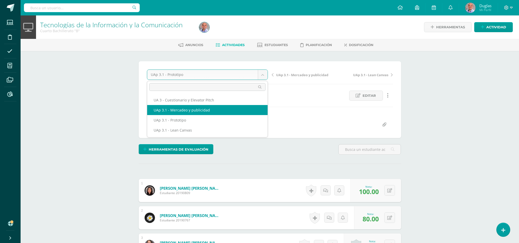
select select "/dashboard/teacher/grade-activity/223537/"
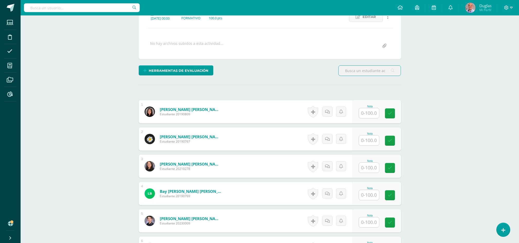
scroll to position [103, 0]
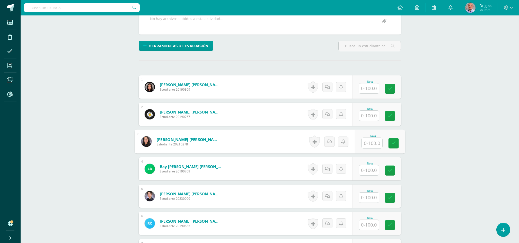
click at [367, 145] on input "text" at bounding box center [371, 143] width 21 height 10
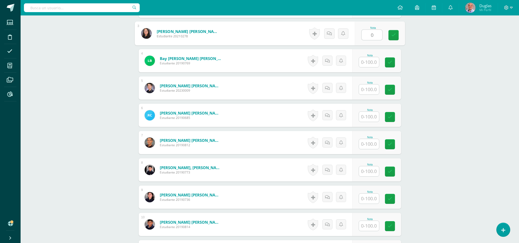
scroll to position [241, 0]
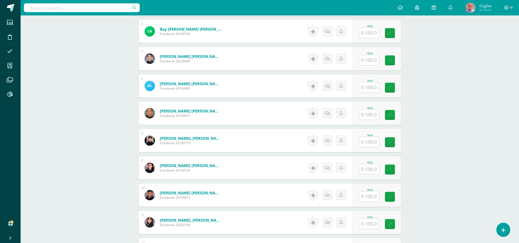
type input "0"
click at [371, 86] on input "text" at bounding box center [371, 87] width 21 height 10
type input "0"
click at [373, 114] on input "text" at bounding box center [369, 114] width 20 height 10
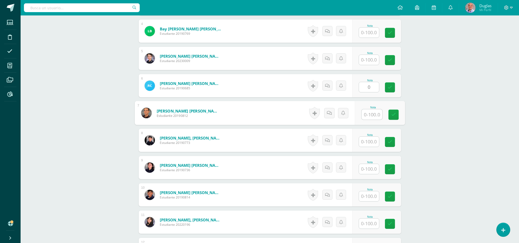
scroll to position [241, 0]
type input "0"
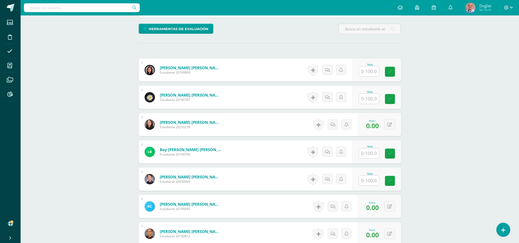
scroll to position [104, 0]
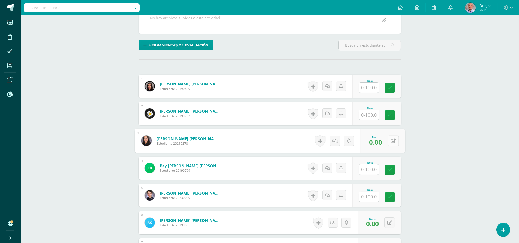
click at [389, 140] on button at bounding box center [392, 140] width 11 height 11
type input "50"
click at [387, 221] on button at bounding box center [392, 222] width 11 height 11
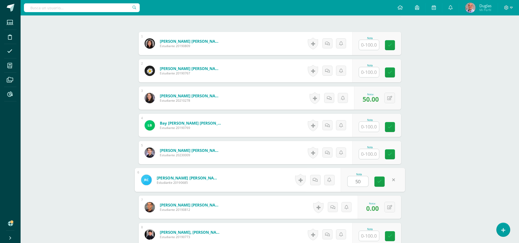
scroll to position [173, 0]
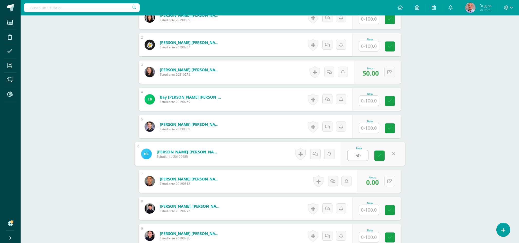
type input "50"
click at [388, 182] on button at bounding box center [389, 181] width 11 height 11
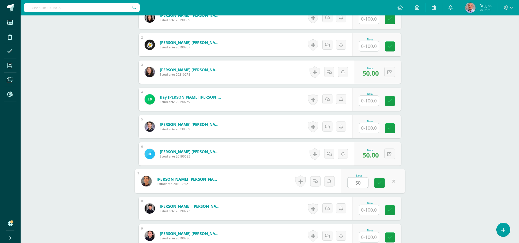
type input "50"
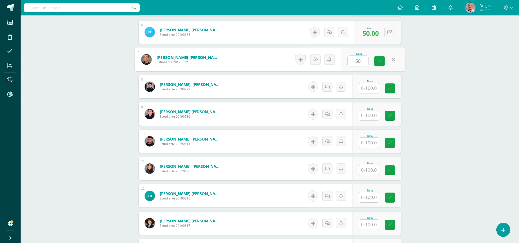
scroll to position [310, 0]
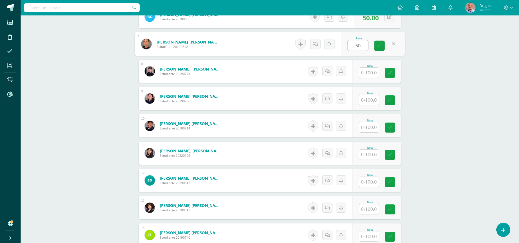
click at [373, 98] on input "text" at bounding box center [369, 100] width 20 height 10
type input "50"
click at [367, 129] on input "text" at bounding box center [369, 127] width 20 height 10
type input "50"
click at [365, 184] on input "text" at bounding box center [369, 182] width 20 height 10
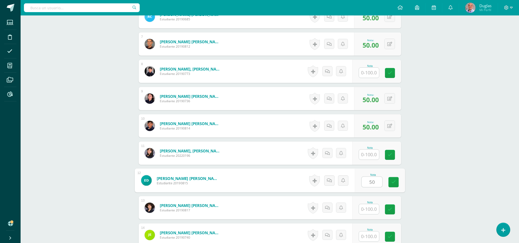
type input "50"
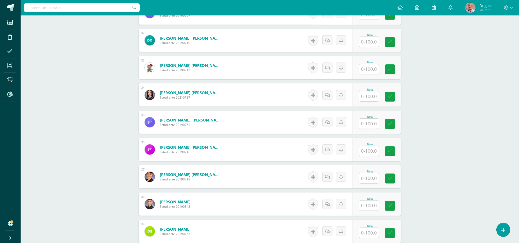
scroll to position [995, 0]
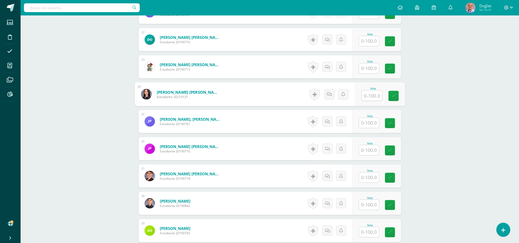
click at [371, 93] on input "text" at bounding box center [371, 95] width 21 height 10
type input "50"
click at [366, 150] on input "text" at bounding box center [369, 150] width 20 height 10
type input "50"
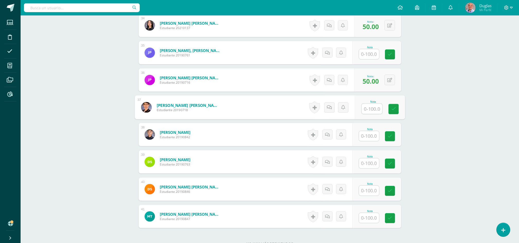
scroll to position [1109, 0]
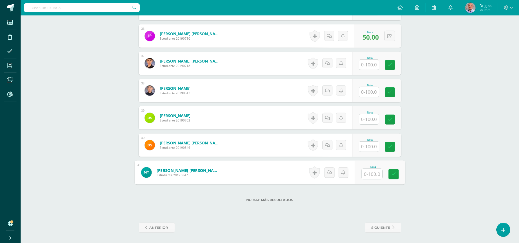
click at [368, 172] on input "text" at bounding box center [371, 174] width 21 height 10
type input "50"
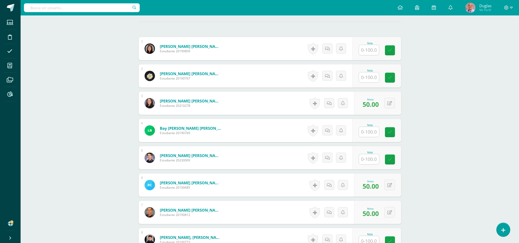
scroll to position [171, 0]
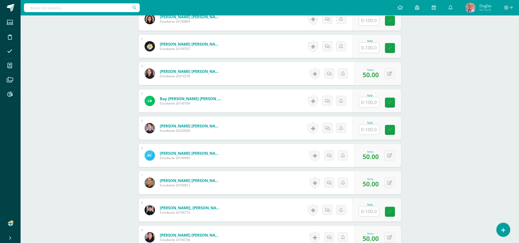
click at [368, 132] on input "text" at bounding box center [369, 129] width 20 height 10
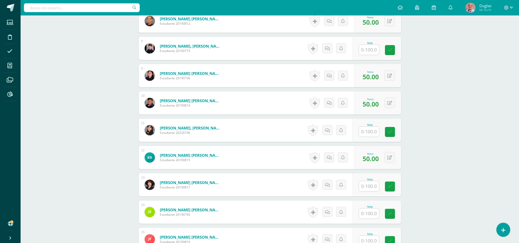
scroll to position [377, 0]
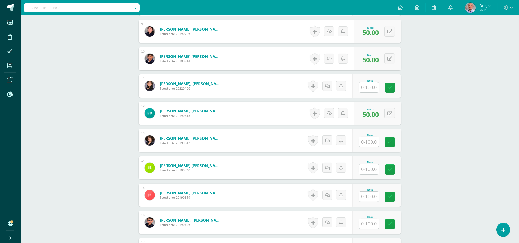
type input "0"
click at [368, 87] on input "text" at bounding box center [369, 87] width 20 height 10
type input "0"
click at [367, 169] on input "text" at bounding box center [369, 169] width 20 height 10
type input "0"
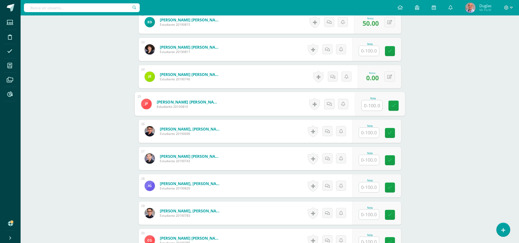
scroll to position [480, 0]
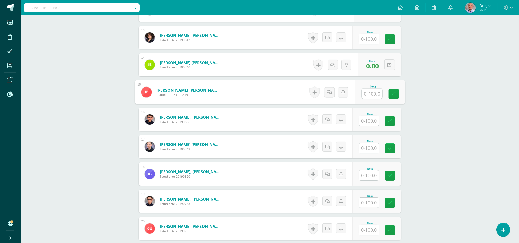
click at [366, 118] on input "text" at bounding box center [369, 121] width 20 height 10
type input "0"
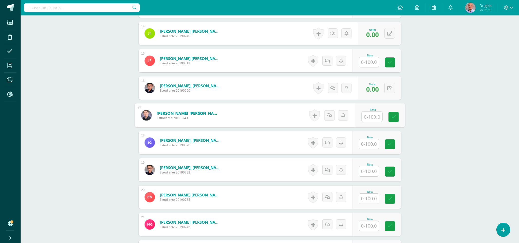
scroll to position [548, 0]
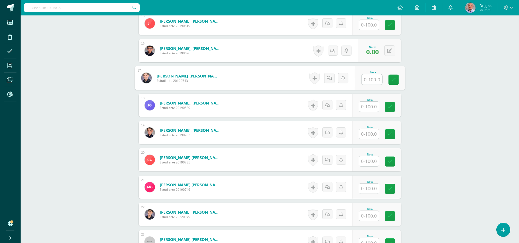
click at [365, 105] on input "text" at bounding box center [369, 107] width 20 height 10
type input "0"
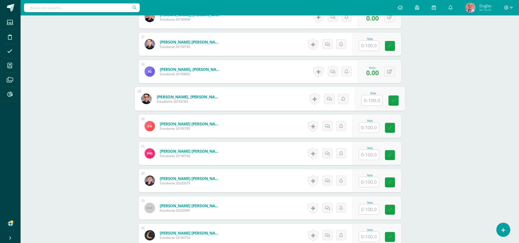
scroll to position [617, 0]
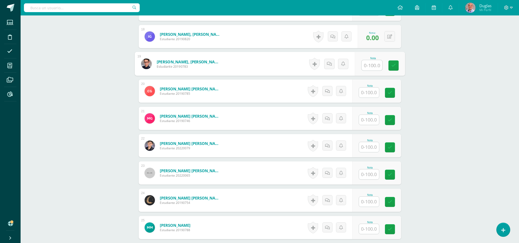
click at [368, 94] on input "text" at bounding box center [369, 92] width 20 height 10
type input "0"
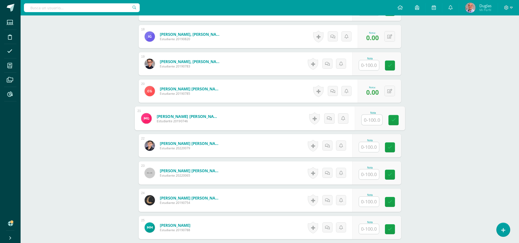
scroll to position [651, 0]
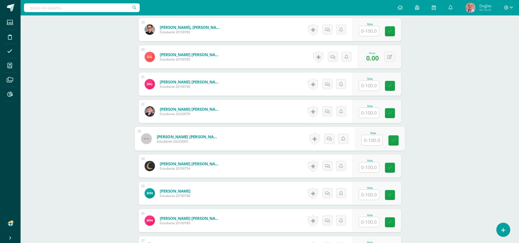
click at [368, 138] on input "text" at bounding box center [371, 140] width 21 height 10
type input "0"
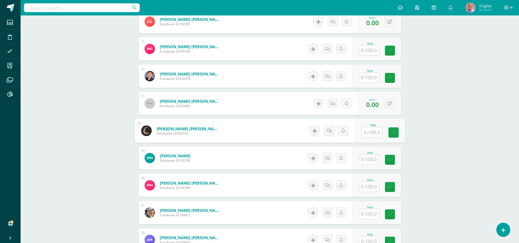
scroll to position [720, 0]
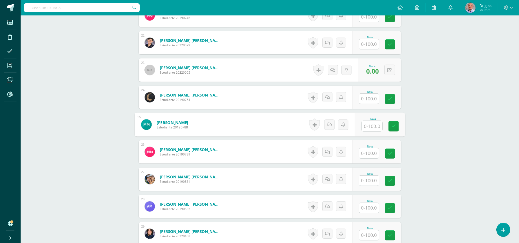
click at [368, 122] on input "text" at bounding box center [371, 126] width 21 height 10
type input "0"
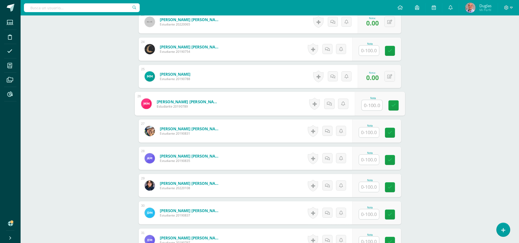
scroll to position [788, 0]
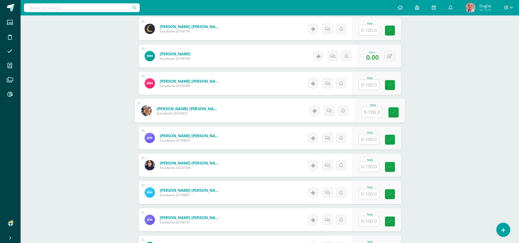
click at [369, 110] on input "text" at bounding box center [371, 112] width 21 height 10
type input "0"
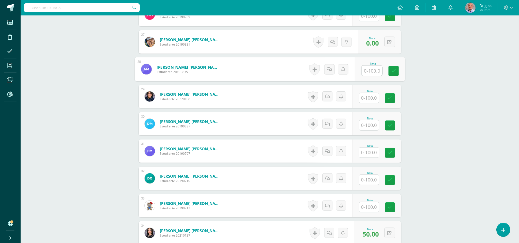
scroll to position [926, 0]
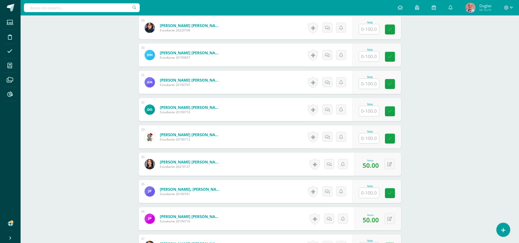
click at [367, 85] on input "text" at bounding box center [369, 84] width 20 height 10
type input "0"
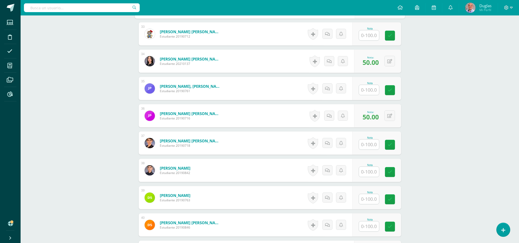
scroll to position [960, 0]
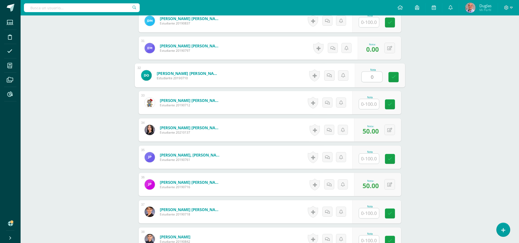
type input "0"
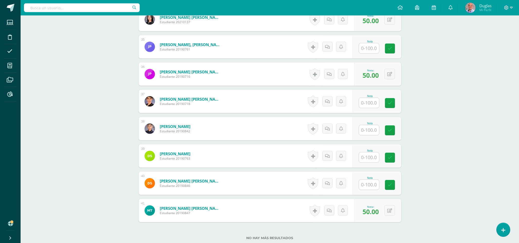
scroll to position [1109, 0]
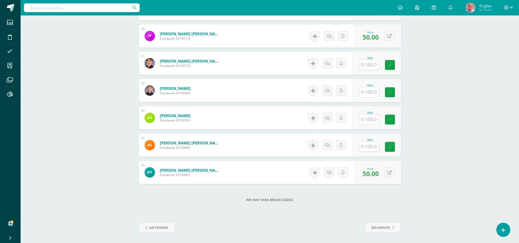
click at [369, 145] on input "text" at bounding box center [369, 146] width 20 height 10
type input "0"
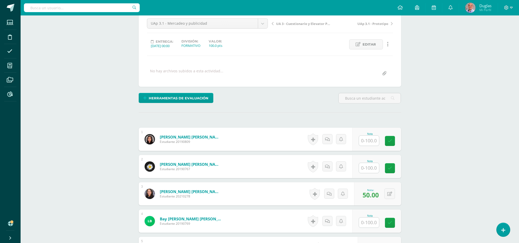
scroll to position [103, 0]
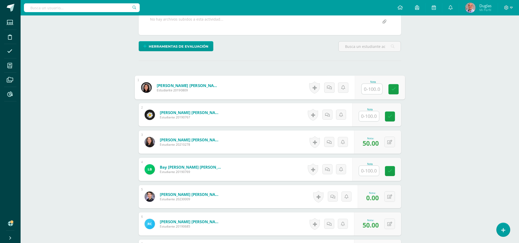
click at [368, 92] on input "text" at bounding box center [371, 89] width 21 height 10
type input "100"
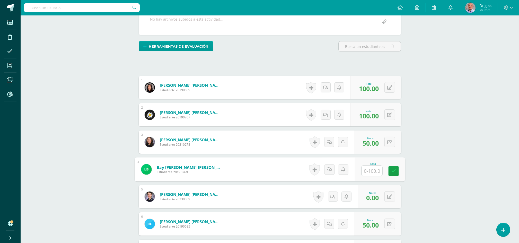
click at [370, 170] on input "text" at bounding box center [371, 171] width 21 height 10
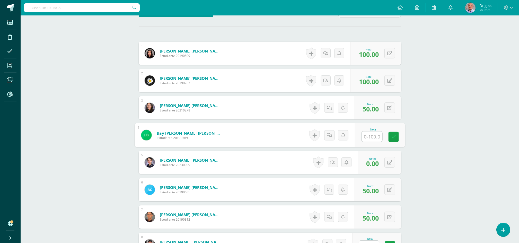
scroll to position [206, 0]
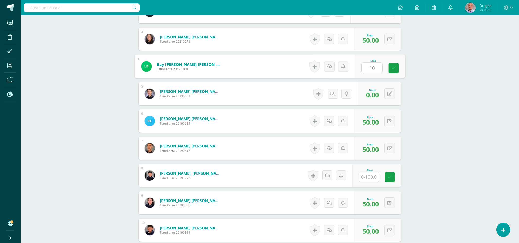
type input "100"
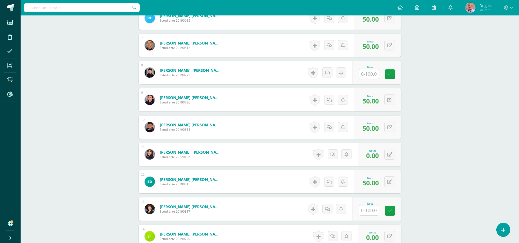
scroll to position [274, 0]
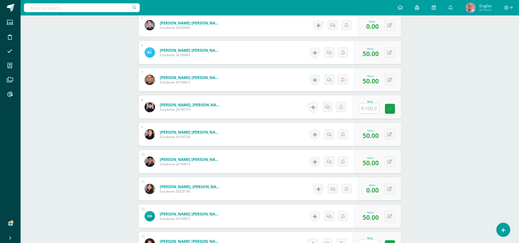
click at [360, 109] on div at bounding box center [368, 108] width 21 height 11
type input "100"
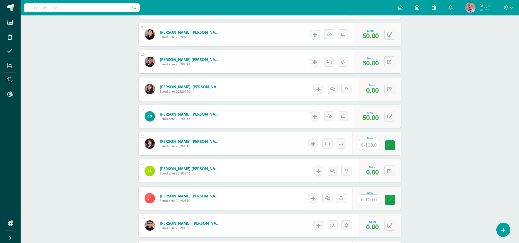
scroll to position [411, 0]
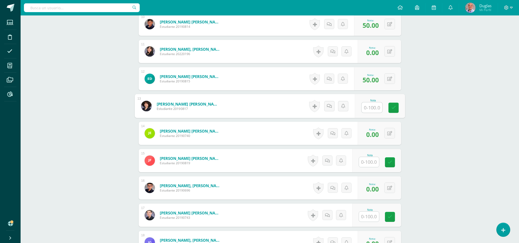
click at [371, 104] on input "text" at bounding box center [371, 107] width 21 height 10
type input "100"
click at [366, 156] on div "Nota" at bounding box center [369, 155] width 23 height 3
click at [366, 158] on input "text" at bounding box center [371, 162] width 21 height 10
type input "0"
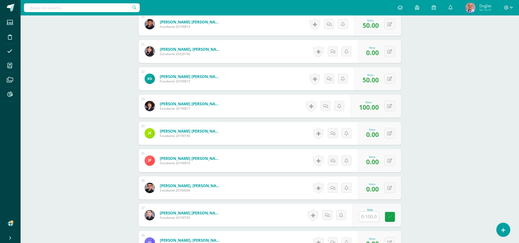
scroll to position [514, 0]
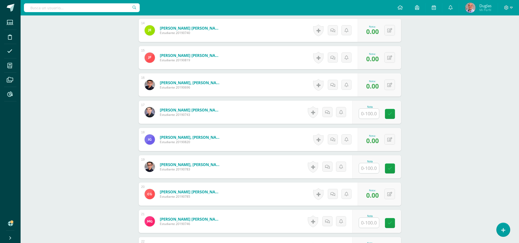
click at [359, 162] on div "Nota" at bounding box center [369, 161] width 23 height 3
click at [366, 165] on input "text" at bounding box center [371, 168] width 21 height 10
type input "100"
click at [371, 116] on input "text" at bounding box center [369, 113] width 20 height 10
type input "100"
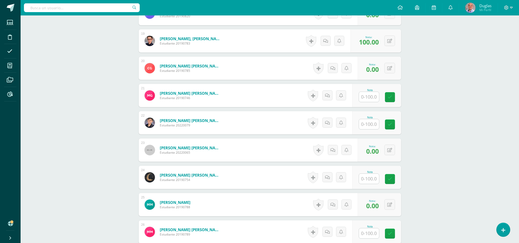
scroll to position [651, 0]
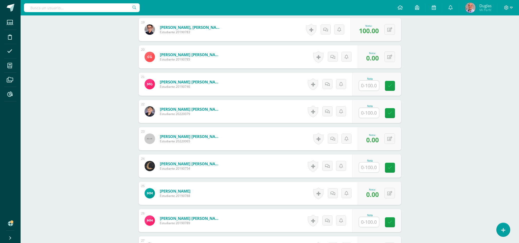
click at [374, 86] on input "text" at bounding box center [369, 85] width 20 height 10
type input "100"
click at [364, 166] on input "text" at bounding box center [371, 167] width 21 height 10
type input "100"
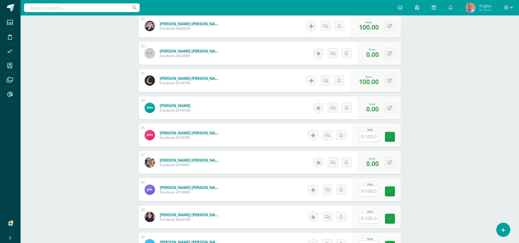
scroll to position [788, 0]
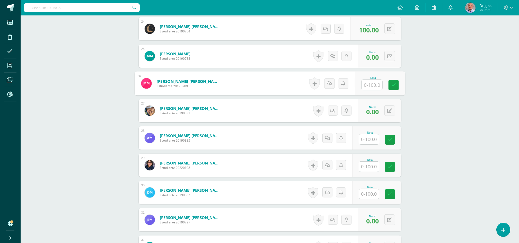
click at [375, 86] on input "text" at bounding box center [371, 85] width 21 height 10
type input "100"
click at [372, 140] on input "text" at bounding box center [371, 139] width 21 height 10
type input "100"
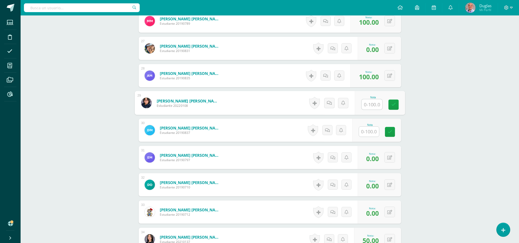
scroll to position [891, 0]
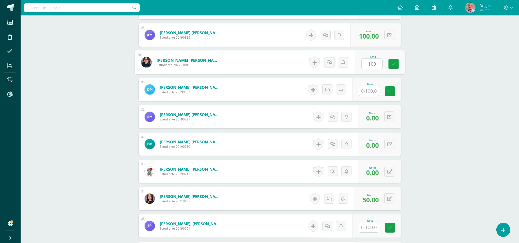
type input "100"
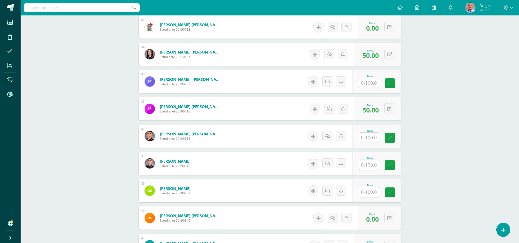
scroll to position [1063, 0]
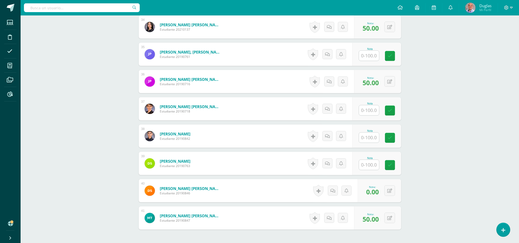
click at [366, 56] on input "text" at bounding box center [369, 56] width 20 height 10
type input "100"
click at [377, 111] on input "text" at bounding box center [371, 110] width 21 height 10
type input "0"
type input "100"
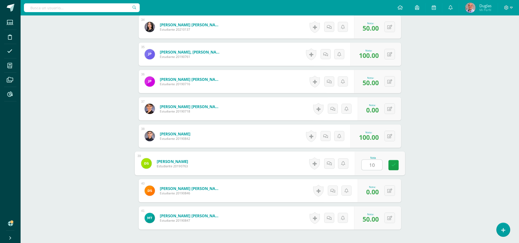
type input "100"
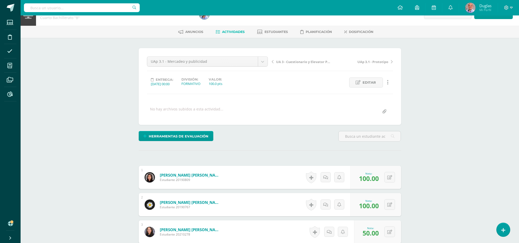
scroll to position [0, 0]
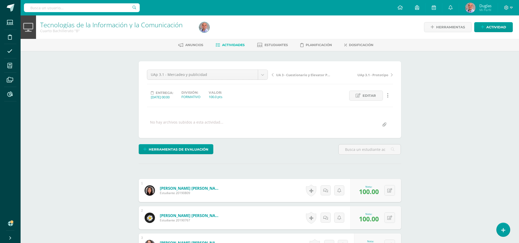
click at [231, 46] on span "Actividades" at bounding box center [233, 45] width 23 height 4
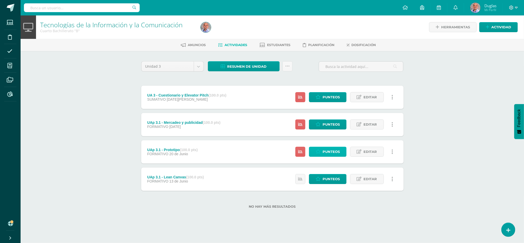
click at [327, 152] on span "Punteos" at bounding box center [330, 152] width 17 height 10
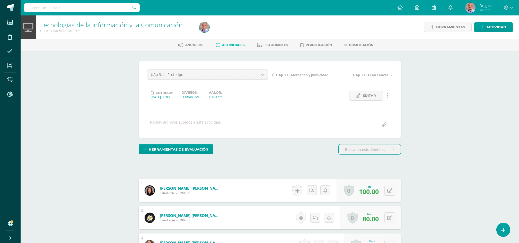
click at [233, 42] on link "Actividades" at bounding box center [230, 45] width 29 height 8
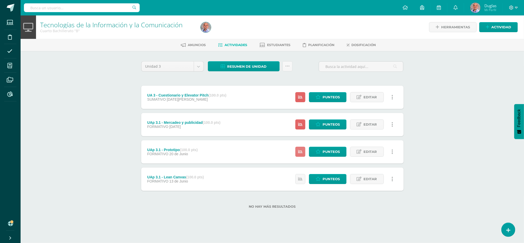
click at [303, 152] on link at bounding box center [300, 152] width 10 height 10
click at [482, 153] on div "Tecnologías de la Información y la Comunicación Cuarto Bachillerato "B" Herrami…" at bounding box center [272, 119] width 503 height 209
click at [300, 124] on icon at bounding box center [300, 124] width 4 height 4
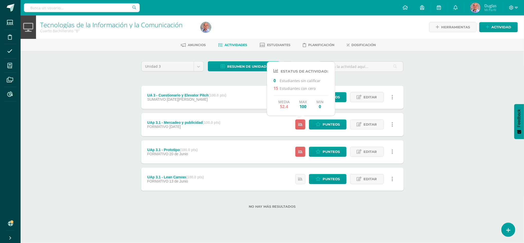
click at [431, 118] on div "Tecnologías de la Información y la Comunicación Cuarto Bachillerato "B" Herrami…" at bounding box center [272, 119] width 503 height 209
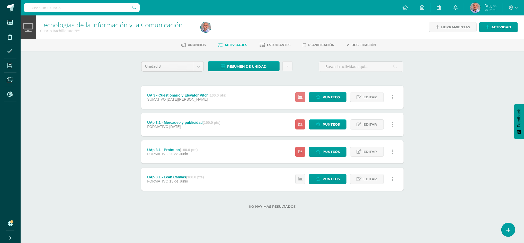
click at [299, 94] on link at bounding box center [300, 97] width 10 height 10
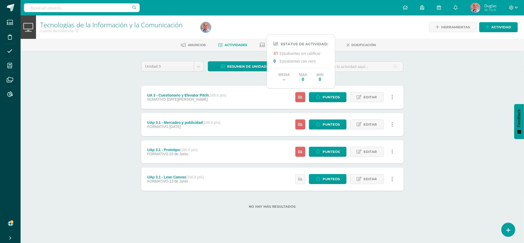
click at [447, 124] on div "Tecnologías de la Información y la Comunicación Cuarto Bachillerato "B" Herrami…" at bounding box center [272, 119] width 503 height 209
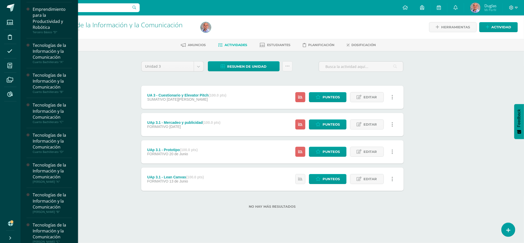
scroll to position [137, 0]
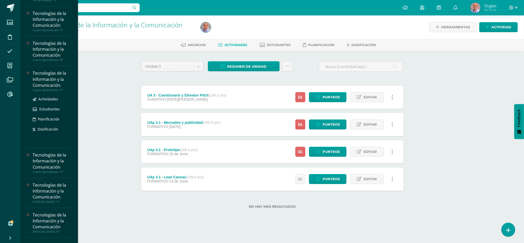
click at [45, 80] on div "Tecnologías de la Información y la Comunicación" at bounding box center [52, 79] width 39 height 18
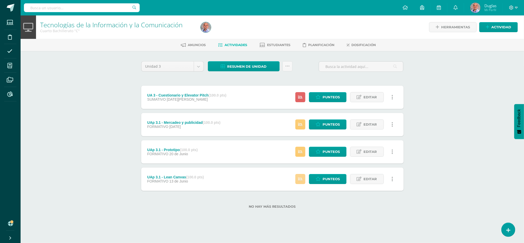
click at [300, 179] on icon at bounding box center [300, 179] width 4 height 4
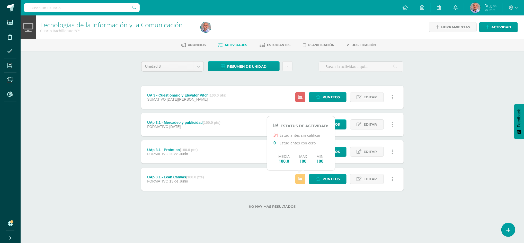
click at [318, 213] on div "No hay más resultados" at bounding box center [272, 203] width 262 height 24
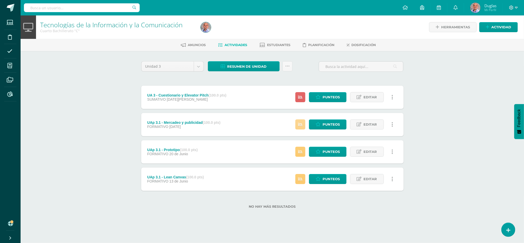
click at [303, 120] on link at bounding box center [300, 124] width 10 height 10
click at [302, 150] on icon at bounding box center [300, 151] width 4 height 4
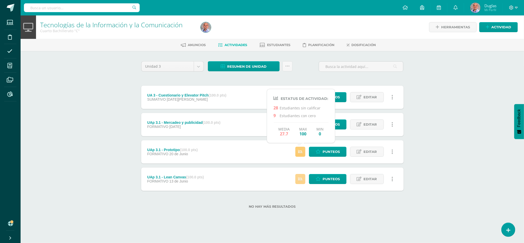
click at [300, 180] on icon at bounding box center [300, 179] width 4 height 4
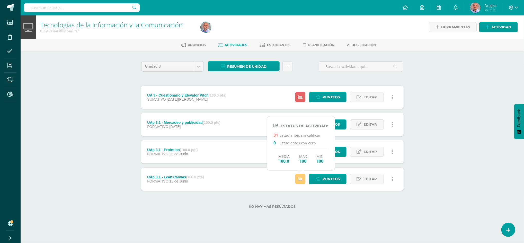
click at [362, 215] on div "Unidad 3 Unidad 1 Unidad 2 Unidad 3 Unidad 4 Resumen de unidad Descargar como H…" at bounding box center [272, 138] width 283 height 174
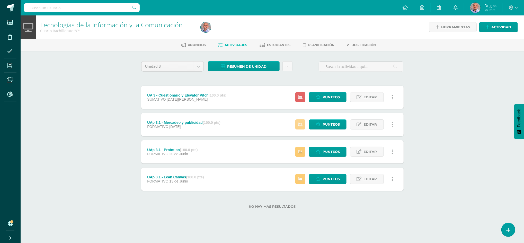
click at [301, 123] on icon at bounding box center [300, 124] width 4 height 4
click at [298, 149] on link at bounding box center [300, 152] width 10 height 10
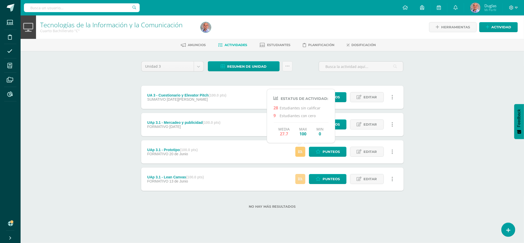
click at [301, 175] on link at bounding box center [300, 179] width 10 height 10
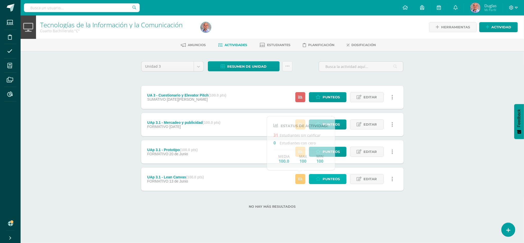
click at [334, 180] on span "Punteos" at bounding box center [330, 179] width 17 height 10
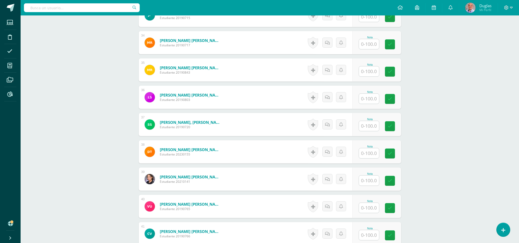
scroll to position [1047, 0]
click at [367, 124] on input "text" at bounding box center [369, 126] width 20 height 10
type input "95"
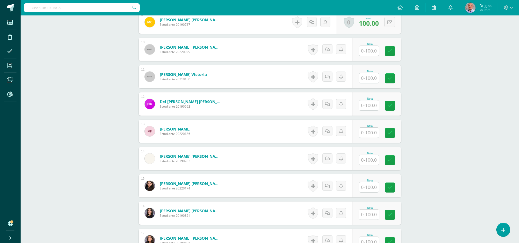
scroll to position [343, 0]
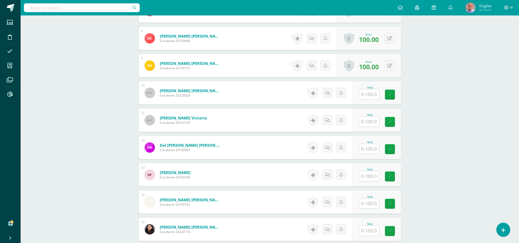
click at [369, 93] on input "text" at bounding box center [369, 94] width 20 height 10
type input "100"
click at [375, 121] on input "text" at bounding box center [371, 121] width 21 height 10
paste input "100"
type input "100"
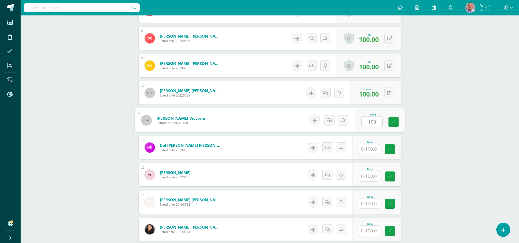
click at [373, 142] on div "Nota" at bounding box center [369, 142] width 23 height 3
click at [372, 146] on input "text" at bounding box center [369, 149] width 20 height 10
paste input "100"
type input "100"
click at [369, 179] on input "text" at bounding box center [369, 176] width 20 height 10
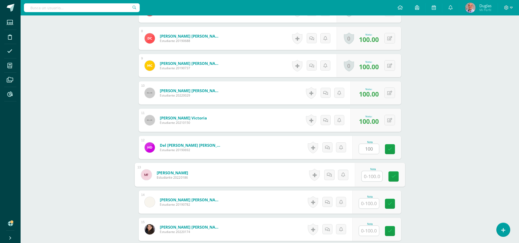
paste input "100"
type input "100"
click at [369, 202] on input "text" at bounding box center [369, 203] width 20 height 10
paste input "100"
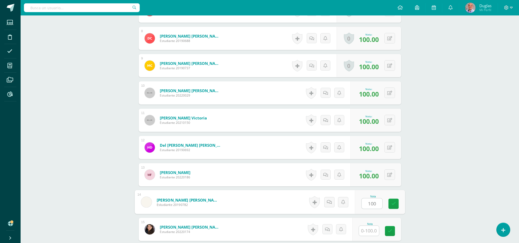
type input "100"
click at [369, 234] on input "text" at bounding box center [369, 230] width 20 height 10
paste input "100"
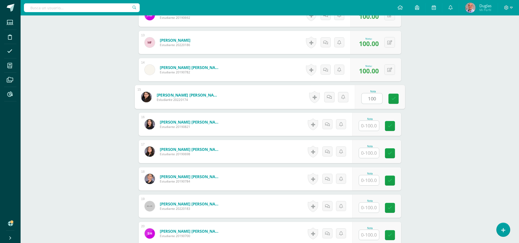
scroll to position [548, 0]
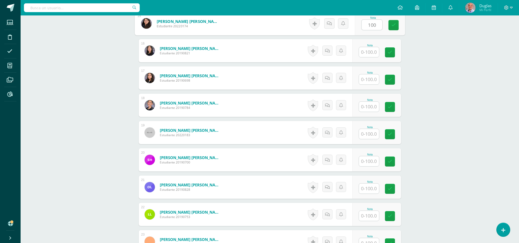
type input "100"
click at [365, 53] on input "text" at bounding box center [369, 52] width 20 height 10
paste input "100"
type input "100"
click at [365, 74] on input "text" at bounding box center [371, 79] width 21 height 10
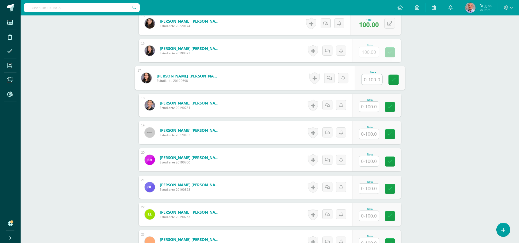
paste input "100"
type input "100"
click at [370, 109] on input "text" at bounding box center [369, 107] width 20 height 10
paste input "100"
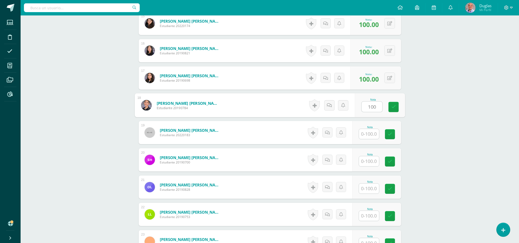
type input "100"
click at [366, 134] on input "text" at bounding box center [369, 134] width 20 height 10
paste input "100"
type input "100"
click at [372, 159] on input "text" at bounding box center [371, 161] width 21 height 10
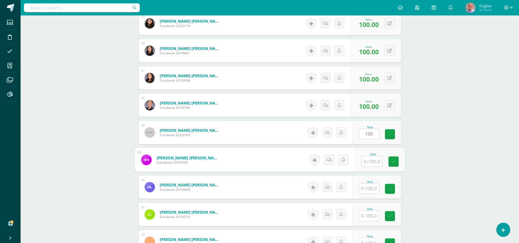
paste input "100"
type input "100"
click at [365, 184] on input "text" at bounding box center [369, 188] width 20 height 10
paste input "100"
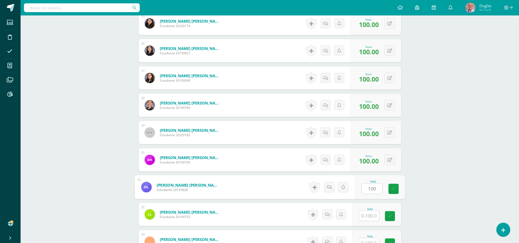
type input "100"
click at [369, 214] on input "text" at bounding box center [369, 216] width 20 height 10
paste input "100"
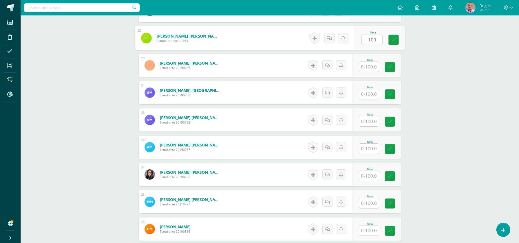
scroll to position [754, 0]
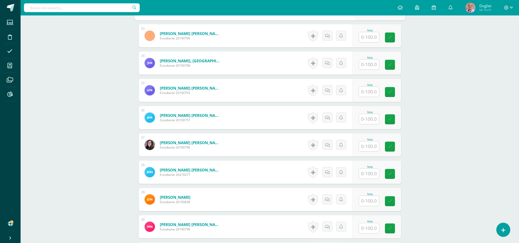
type input "100"
click at [369, 37] on input "text" at bounding box center [371, 37] width 21 height 10
paste input "100"
type input "100"
click at [364, 61] on input "text" at bounding box center [369, 64] width 20 height 10
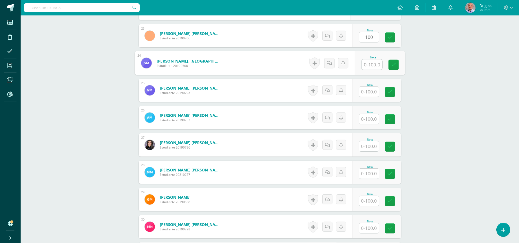
paste input "100"
type input "100"
click at [369, 96] on input "text" at bounding box center [369, 92] width 20 height 10
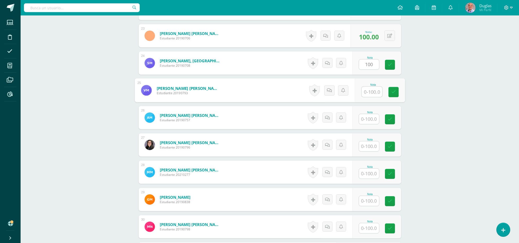
paste input "100"
type input "100"
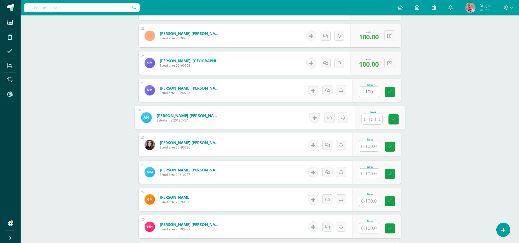
click at [364, 119] on input "text" at bounding box center [371, 119] width 21 height 10
paste input "100"
type input "100"
click at [365, 145] on input "text" at bounding box center [369, 146] width 20 height 10
paste input "100"
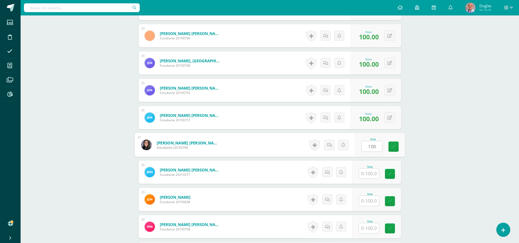
type input "100"
click at [370, 171] on input "text" at bounding box center [369, 173] width 20 height 10
paste input "100"
type input "100"
click at [373, 201] on input "text" at bounding box center [371, 201] width 21 height 10
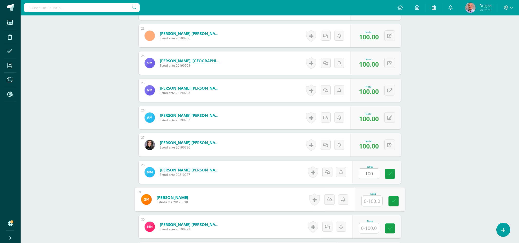
paste input "100"
type input "100"
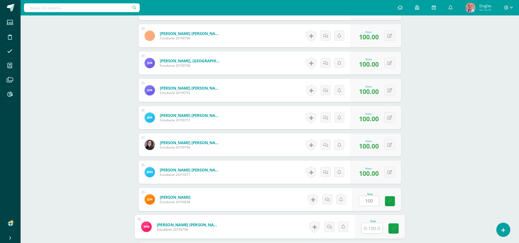
click at [368, 227] on input "text" at bounding box center [371, 228] width 21 height 10
paste input "100"
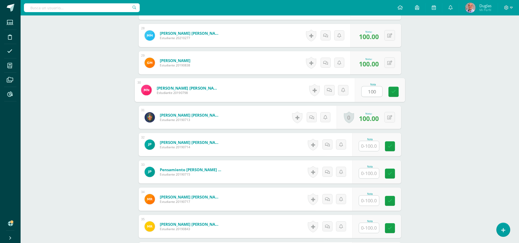
scroll to position [891, 0]
type input "100"
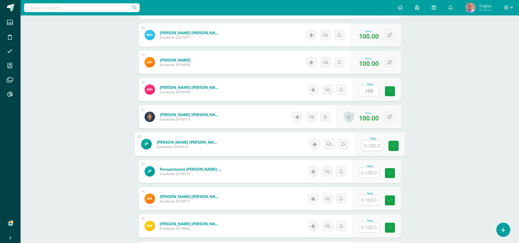
click at [367, 149] on input "text" at bounding box center [371, 145] width 21 height 10
paste input "100"
type input "100"
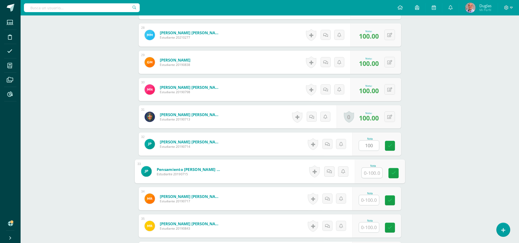
click at [369, 171] on input "text" at bounding box center [371, 173] width 21 height 10
paste input "100"
type input "100"
click at [368, 204] on input "text" at bounding box center [369, 200] width 20 height 10
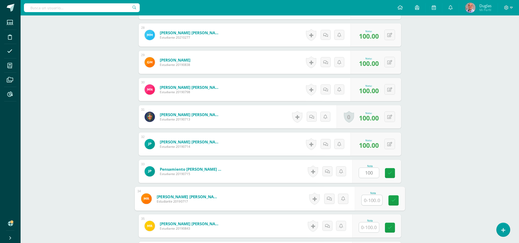
paste input "100"
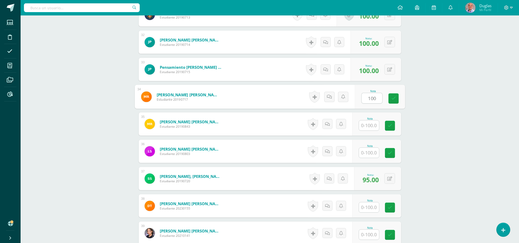
scroll to position [994, 0]
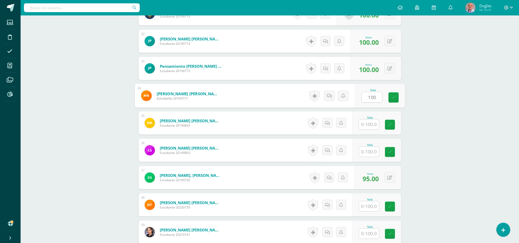
type input "100"
click at [370, 124] on input "text" at bounding box center [371, 124] width 21 height 10
paste input "100"
type input "100"
click at [370, 153] on input "text" at bounding box center [371, 152] width 21 height 10
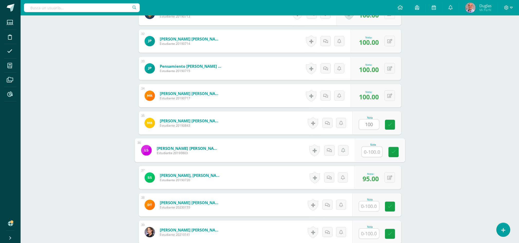
paste input "100"
type input "100"
click at [368, 204] on input "text" at bounding box center [369, 206] width 20 height 10
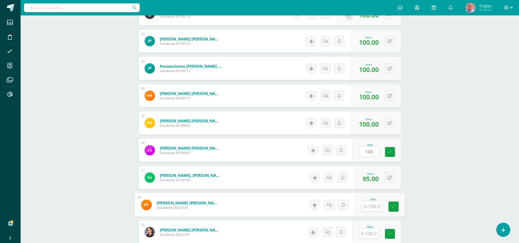
paste input "100"
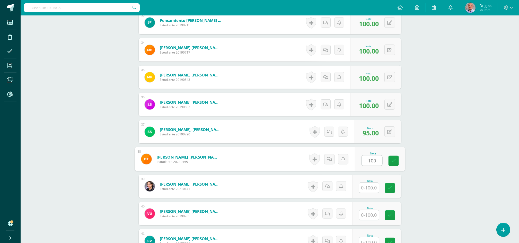
scroll to position [1097, 0]
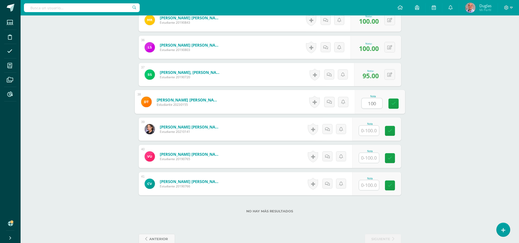
type input "100"
click at [372, 132] on input "text" at bounding box center [369, 130] width 20 height 10
paste input "100"
type input "100"
click at [369, 153] on input "text" at bounding box center [369, 158] width 20 height 10
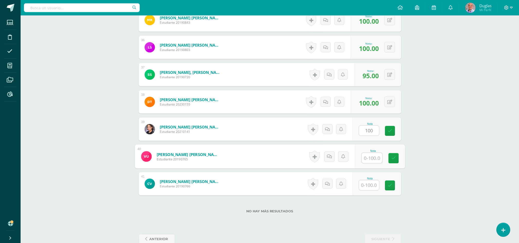
paste input "100"
type input "100"
click at [372, 188] on input "text" at bounding box center [369, 185] width 20 height 10
paste input "100"
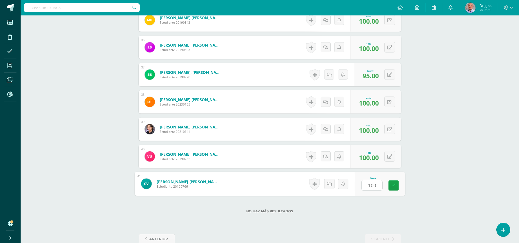
type input "100"
click at [390, 184] on link at bounding box center [393, 185] width 10 height 10
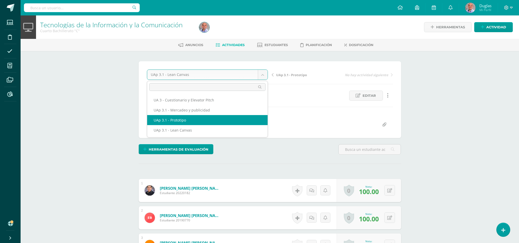
select select "/dashboard/teacher/grade-activity/223532/"
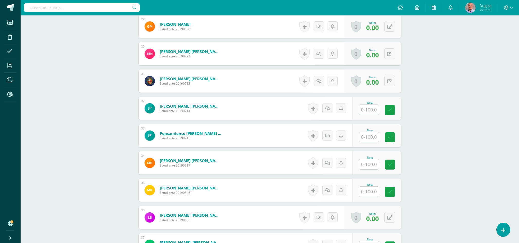
scroll to position [926, 0]
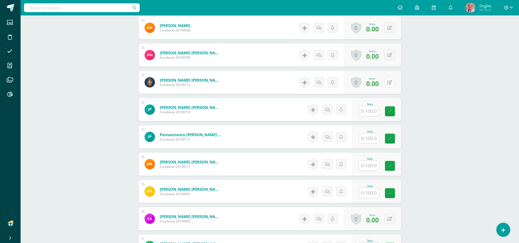
click at [391, 82] on icon at bounding box center [389, 82] width 5 height 4
type input "50"
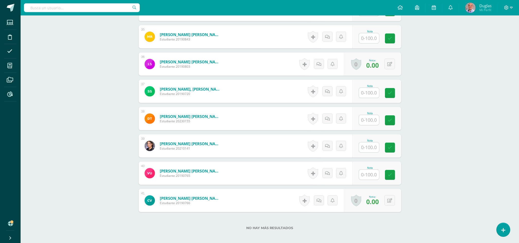
scroll to position [1109, 0]
